Goal: Find specific page/section: Find specific page/section

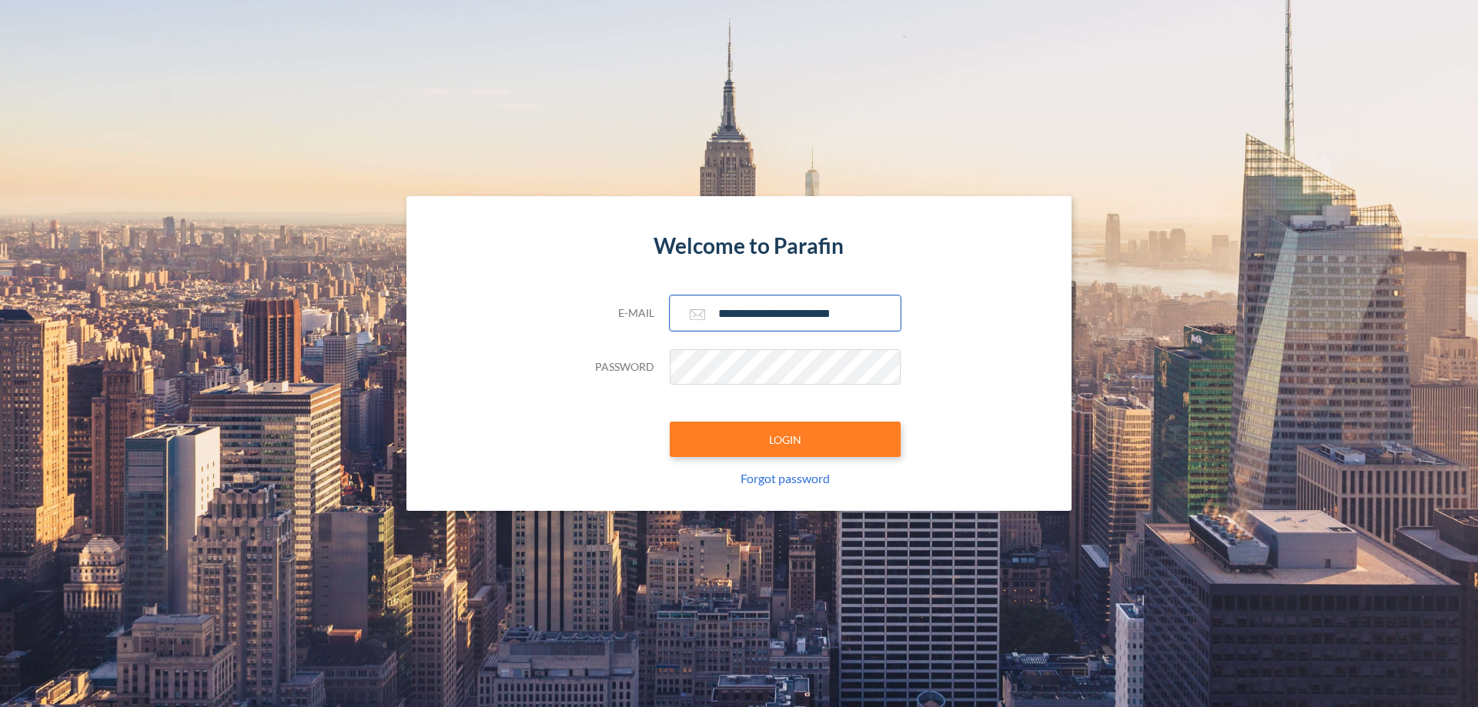
type input "**********"
click at [785, 439] on button "LOGIN" at bounding box center [785, 439] width 231 height 35
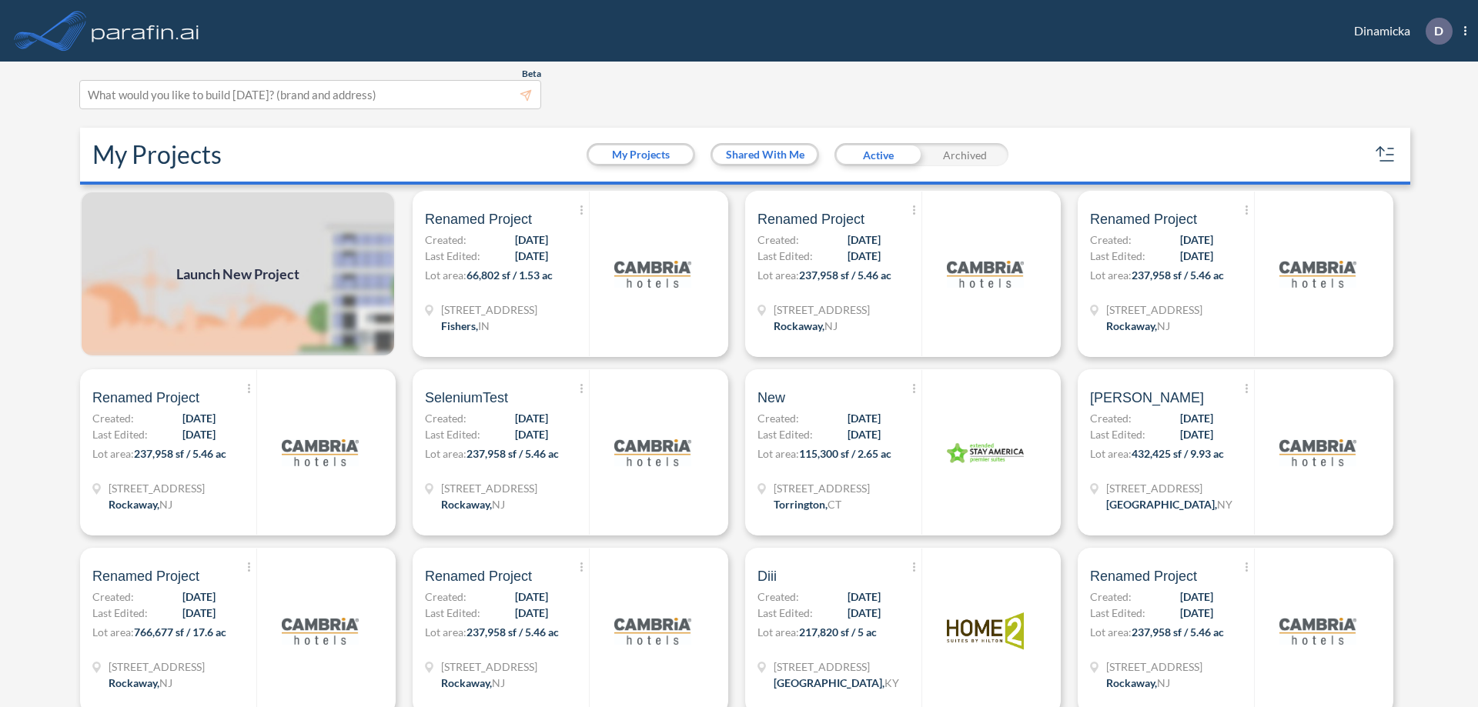
scroll to position [4, 0]
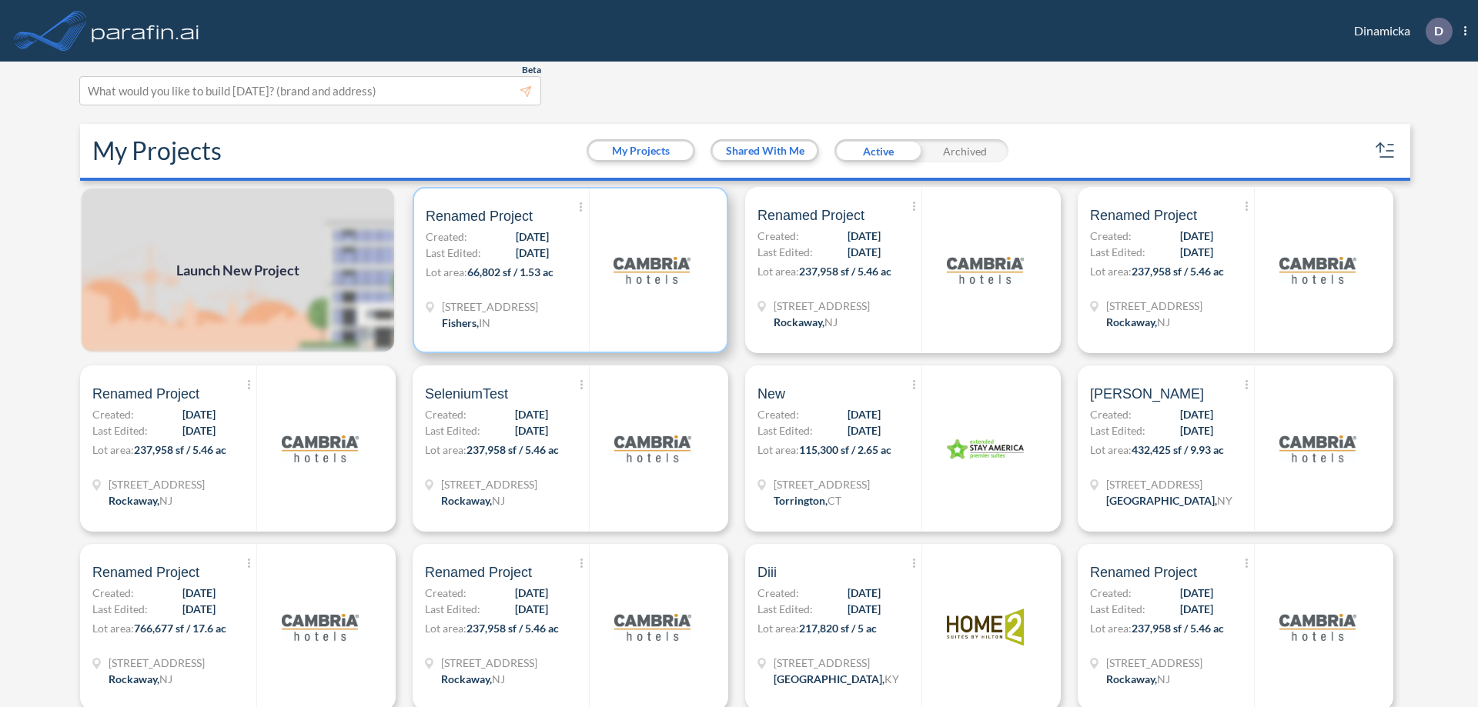
click at [567, 270] on p "Lot area: 66,802 sf / 1.53 ac" at bounding box center [507, 275] width 163 height 22
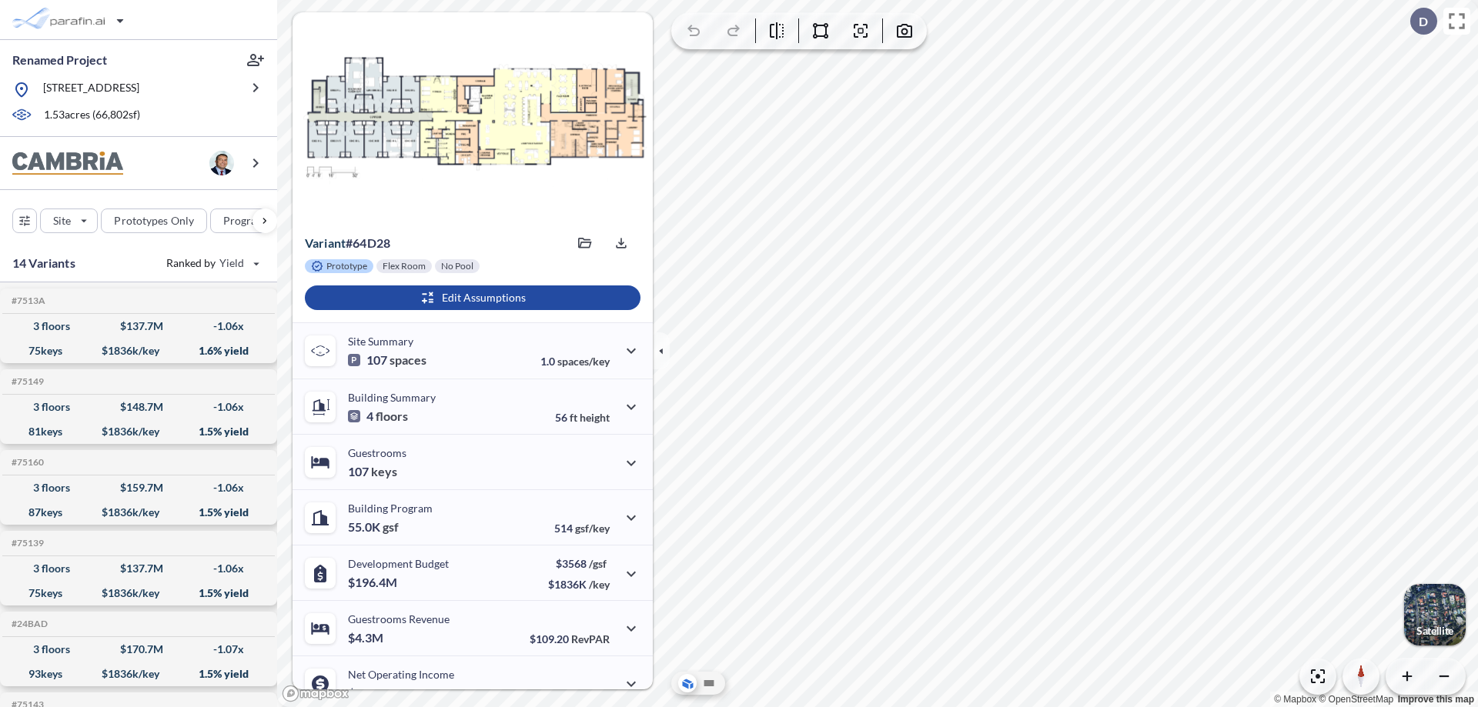
scroll to position [78, 0]
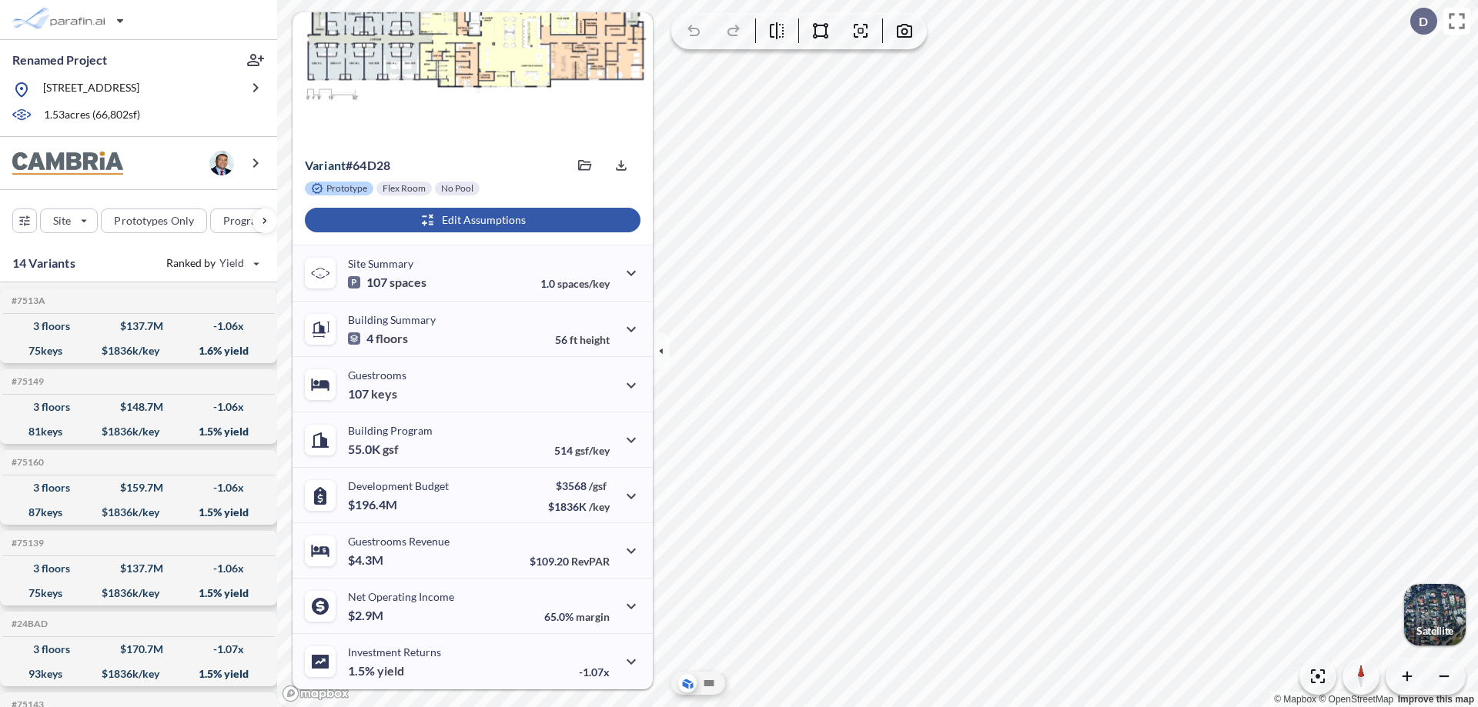
click at [470, 220] on div "button" at bounding box center [473, 220] width 336 height 25
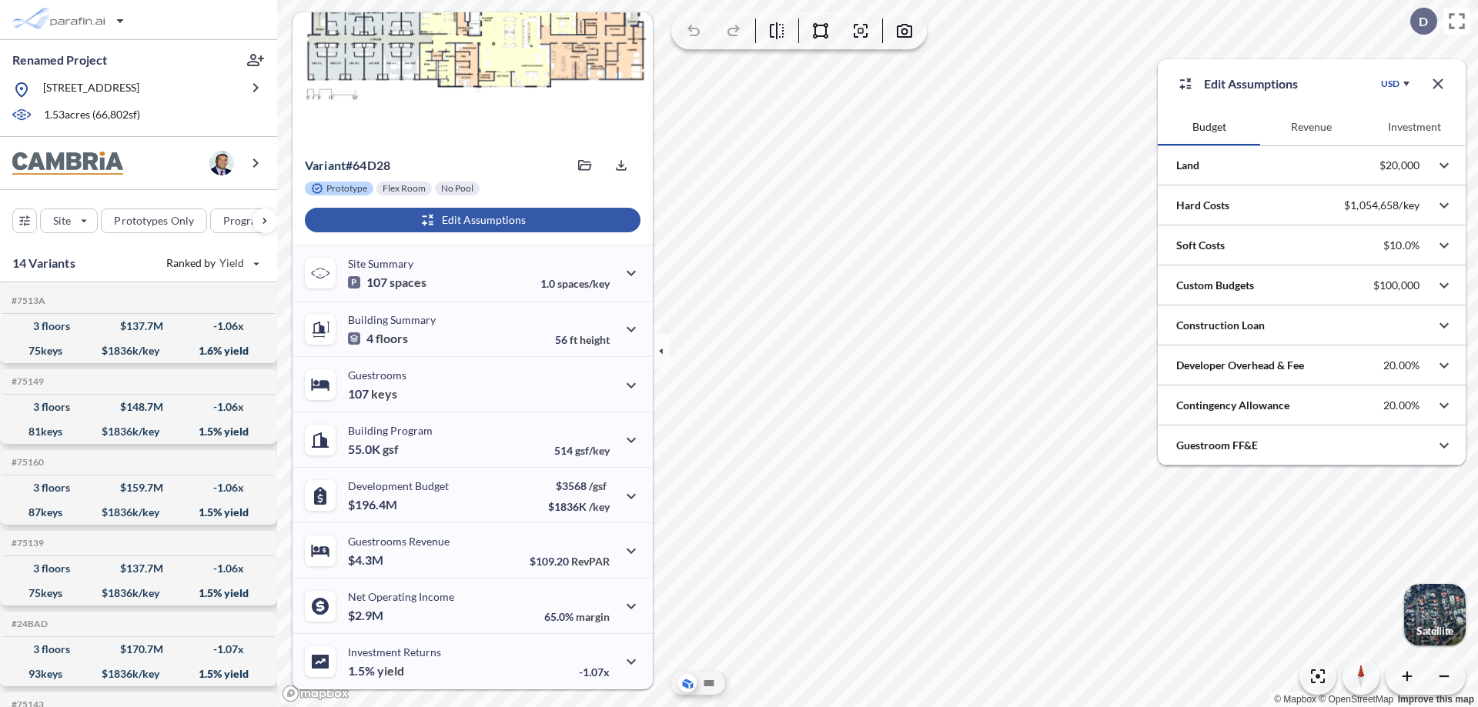
click at [1311, 127] on button "Revenue" at bounding box center [1311, 127] width 102 height 37
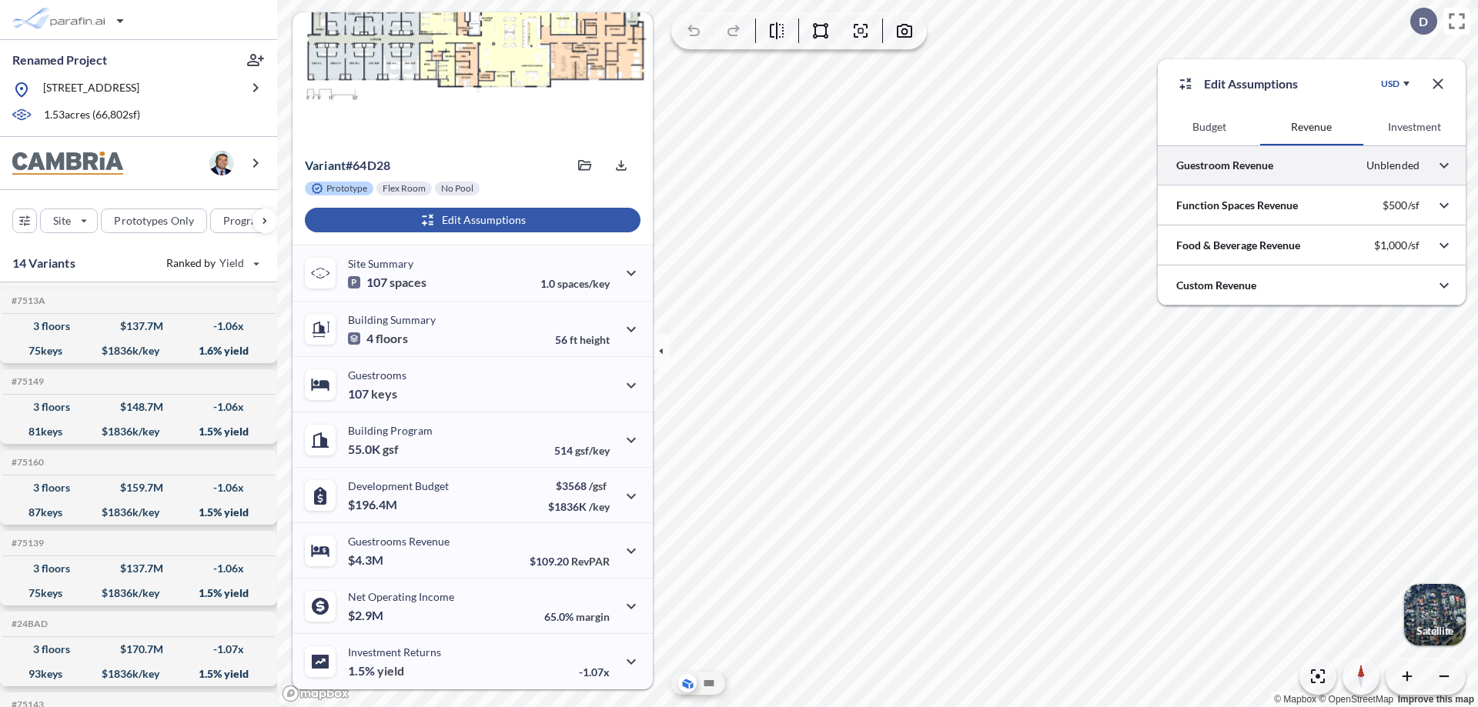
click at [1311, 165] on div at bounding box center [1311, 164] width 308 height 39
